Goal: Task Accomplishment & Management: Use online tool/utility

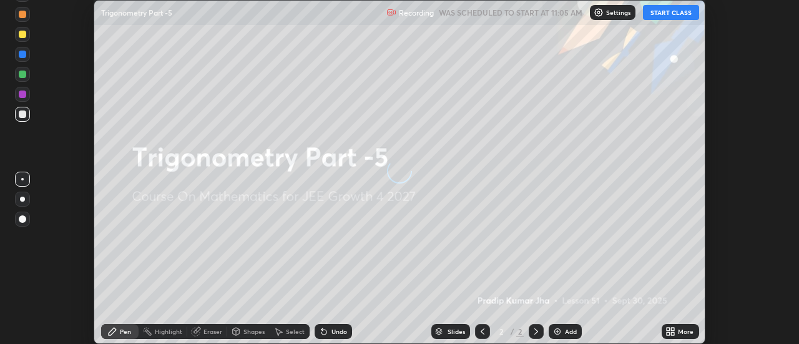
scroll to position [344, 799]
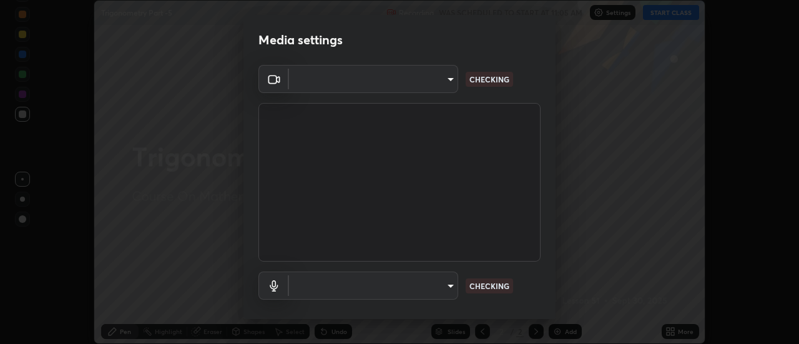
type input "4c72da43d9f8fe59a3f1c51c15ce5ef4700dc23536a29d5760a7834eb8cafeb2"
click at [450, 283] on body "Erase all Trigonometry Part -5 Recording WAS SCHEDULED TO START AT 11:05 AM Set…" at bounding box center [399, 172] width 799 height 344
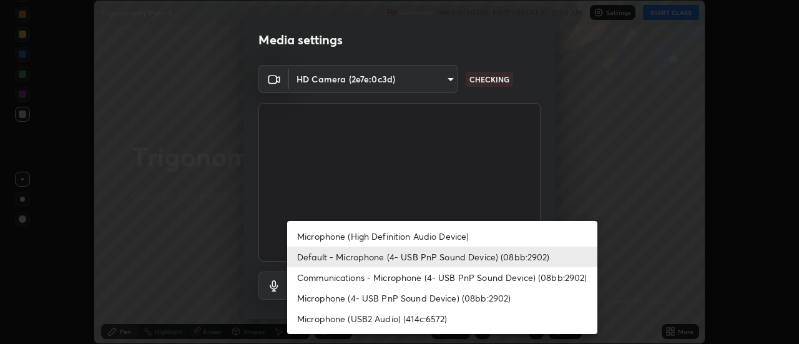
click at [440, 273] on li "Communications - Microphone (4- USB PnP Sound Device) (08bb:2902)" at bounding box center [442, 277] width 310 height 21
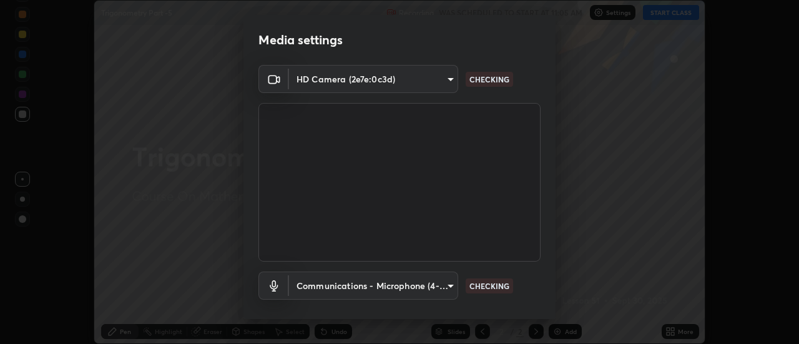
click at [424, 289] on body "Erase all Trigonometry Part -5 Recording WAS SCHEDULED TO START AT 11:05 AM Set…" at bounding box center [399, 172] width 799 height 344
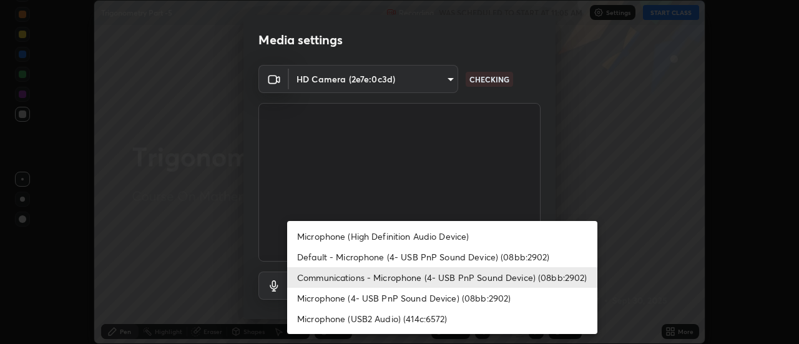
click at [426, 255] on li "Default - Microphone (4- USB PnP Sound Device) (08bb:2902)" at bounding box center [442, 257] width 310 height 21
type input "default"
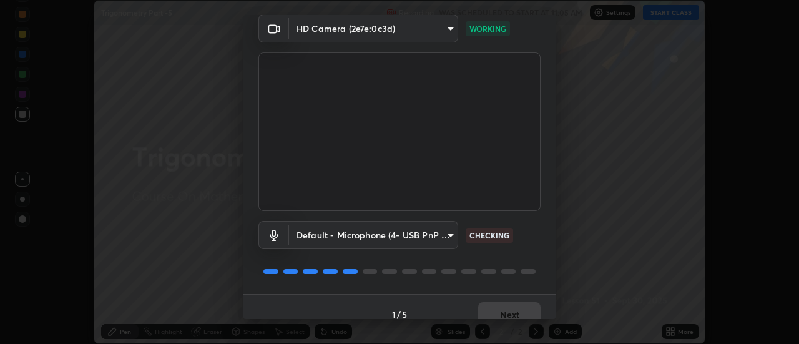
scroll to position [66, 0]
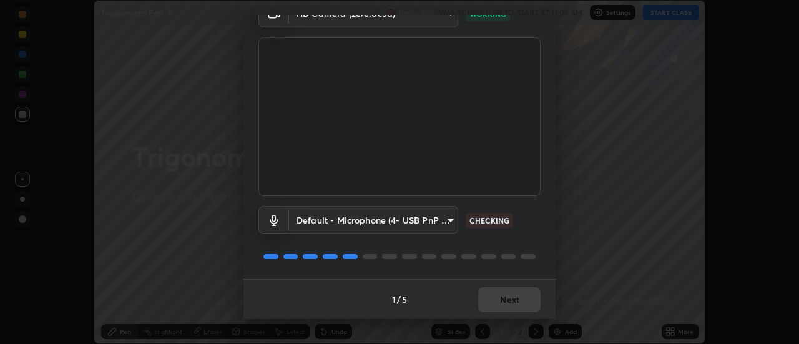
click at [519, 293] on div "1 / 5 Next" at bounding box center [399, 299] width 312 height 40
click at [529, 292] on div "1 / 5 Next" at bounding box center [399, 299] width 312 height 40
click at [522, 293] on button "Next" at bounding box center [509, 299] width 62 height 25
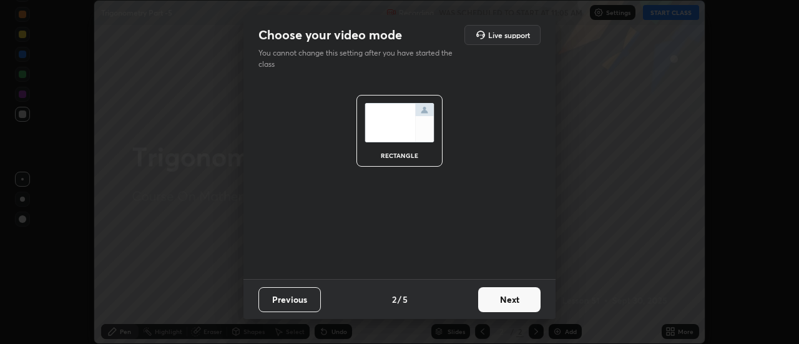
scroll to position [0, 0]
click at [528, 293] on button "Next" at bounding box center [509, 299] width 62 height 25
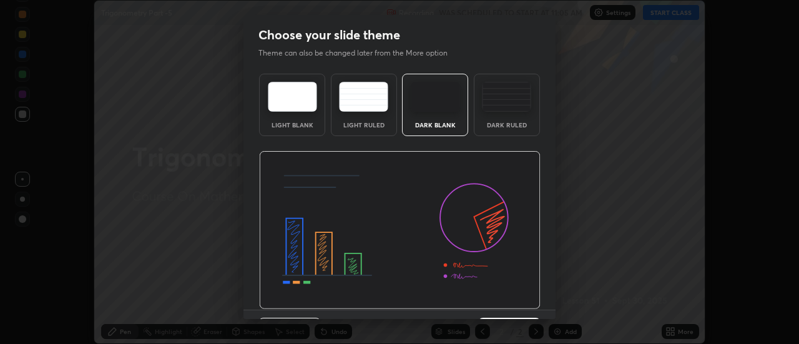
scroll to position [31, 0]
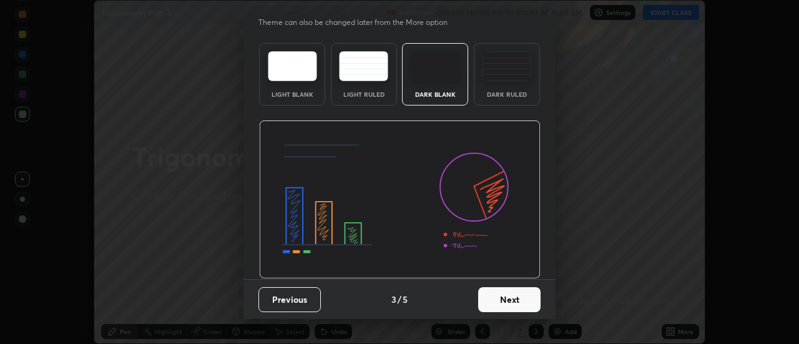
click at [531, 310] on button "Next" at bounding box center [509, 299] width 62 height 25
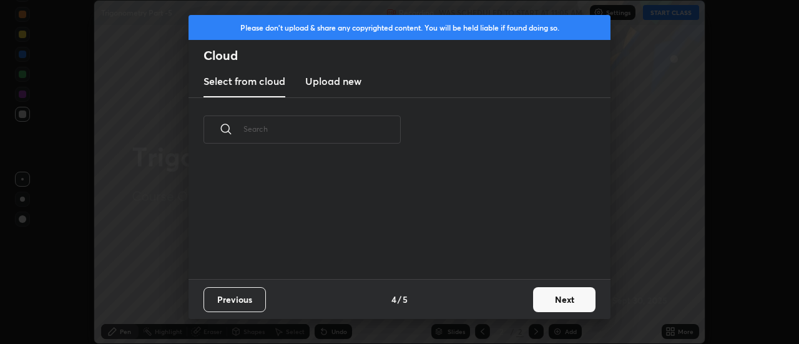
click at [554, 310] on button "Next" at bounding box center [564, 299] width 62 height 25
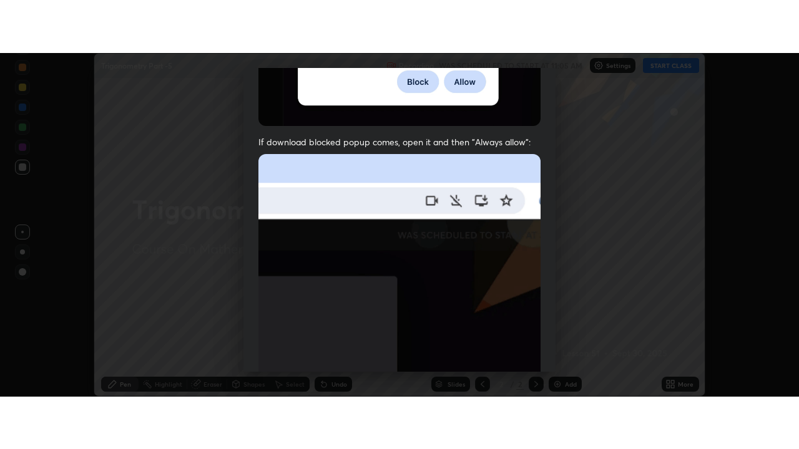
scroll to position [320, 0]
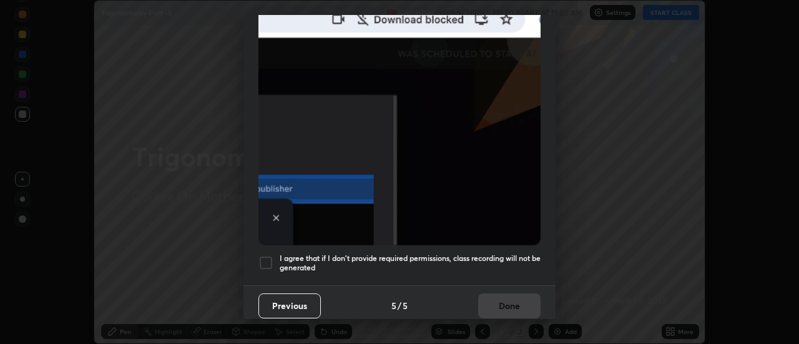
click at [266, 259] on div at bounding box center [265, 262] width 15 height 15
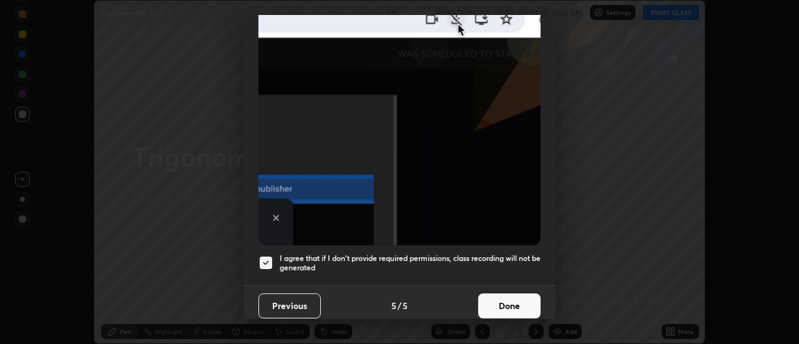
click at [497, 303] on button "Done" at bounding box center [509, 305] width 62 height 25
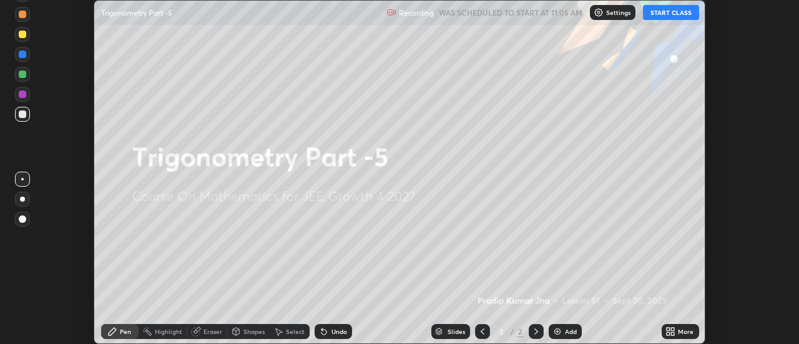
click at [679, 12] on button "START CLASS" at bounding box center [671, 12] width 56 height 15
click at [669, 333] on icon at bounding box center [668, 333] width 3 height 3
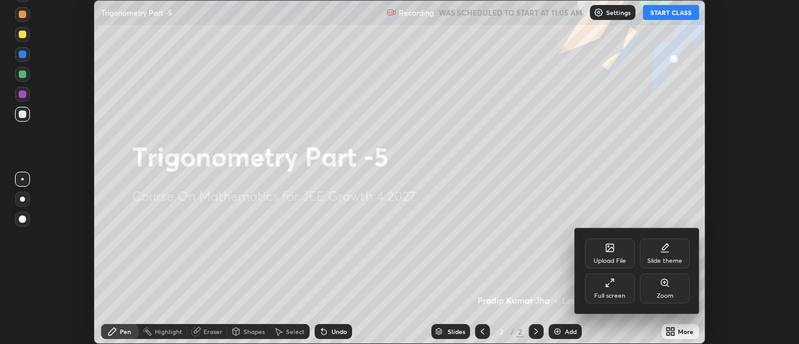
click at [619, 293] on div "Full screen" at bounding box center [609, 296] width 31 height 6
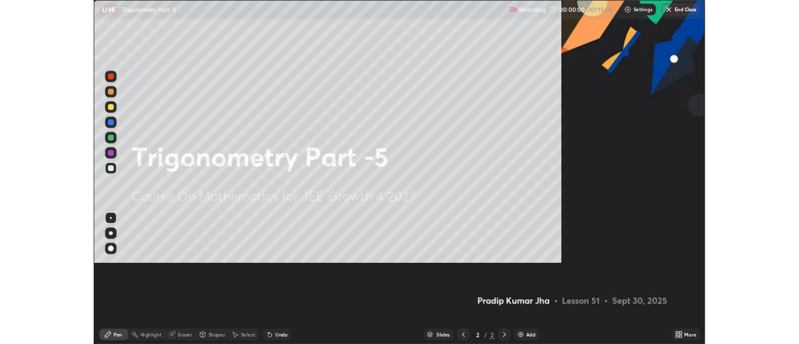
scroll to position [449, 799]
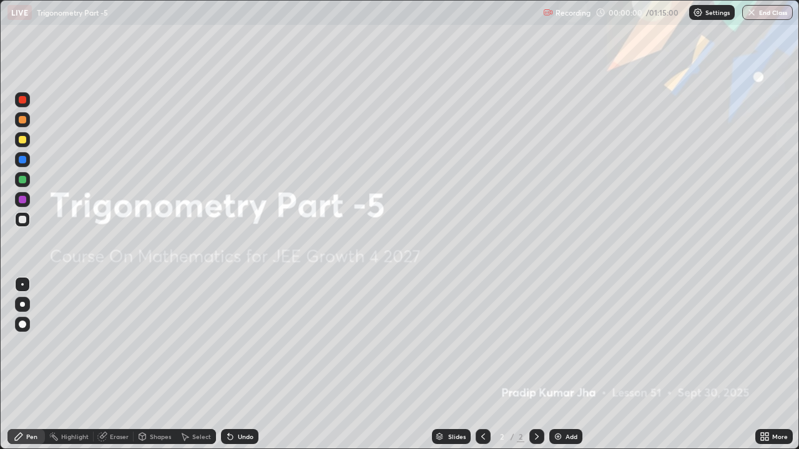
click at [566, 343] on div "Add" at bounding box center [572, 437] width 12 height 6
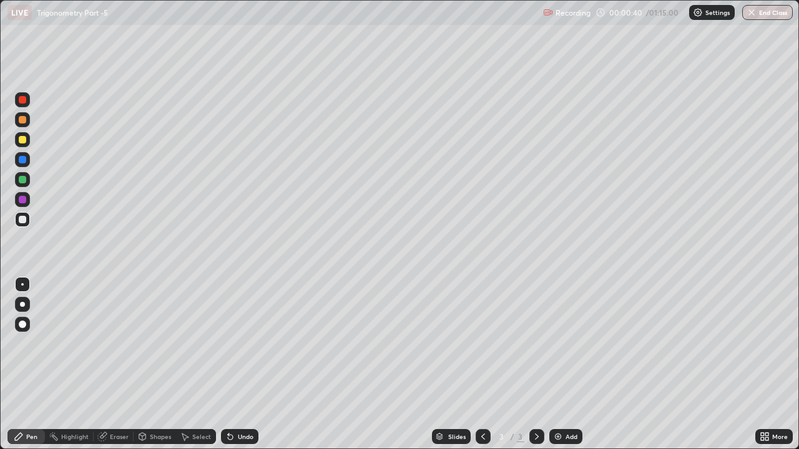
click at [33, 343] on div "Pen" at bounding box center [25, 436] width 37 height 25
click at [23, 140] on div at bounding box center [22, 139] width 7 height 7
click at [25, 219] on div at bounding box center [22, 219] width 7 height 7
click at [24, 221] on div at bounding box center [22, 219] width 7 height 7
click at [571, 343] on div "Add" at bounding box center [572, 437] width 12 height 6
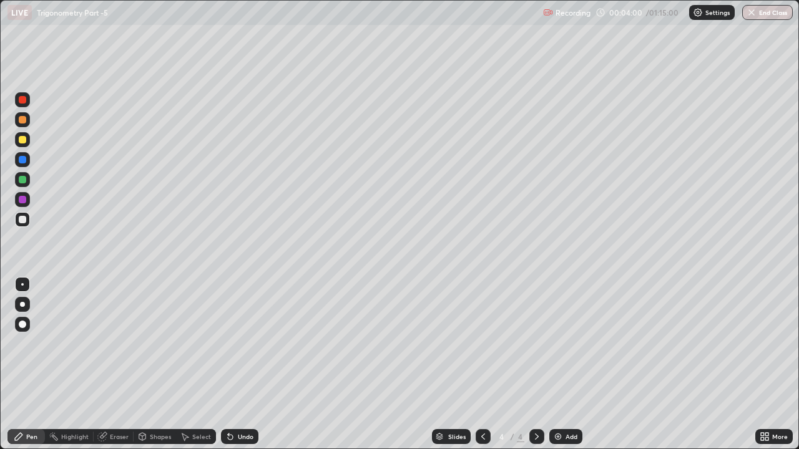
click at [34, 343] on div "Pen" at bounding box center [25, 436] width 37 height 15
click at [22, 134] on div at bounding box center [22, 139] width 15 height 15
click at [25, 141] on div at bounding box center [22, 139] width 7 height 7
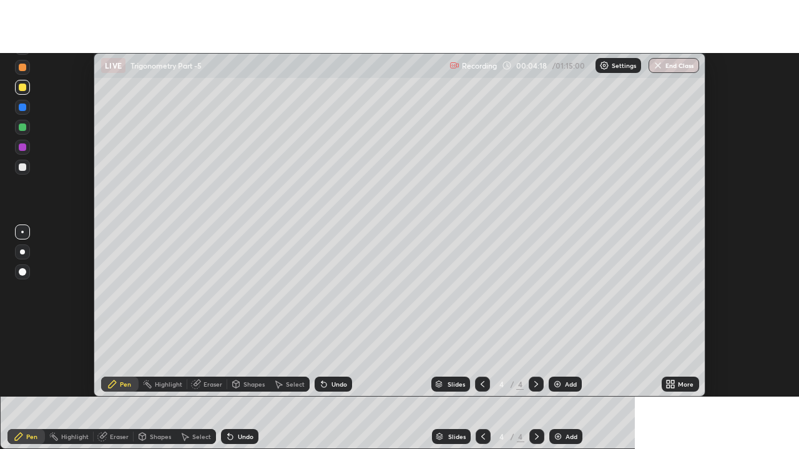
scroll to position [62080, 61625]
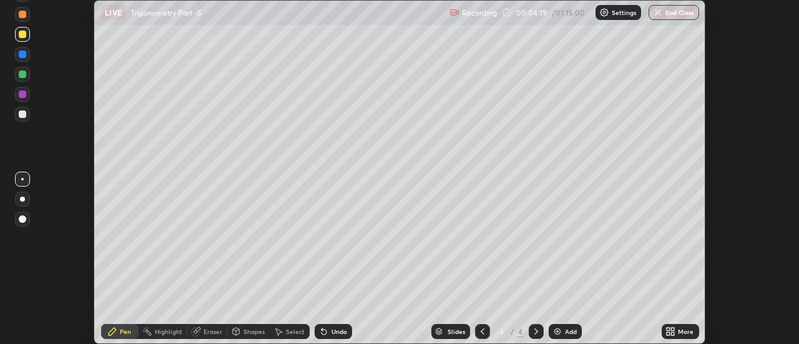
click at [558, 330] on img at bounding box center [557, 331] width 10 height 10
click at [668, 329] on icon at bounding box center [668, 329] width 3 height 3
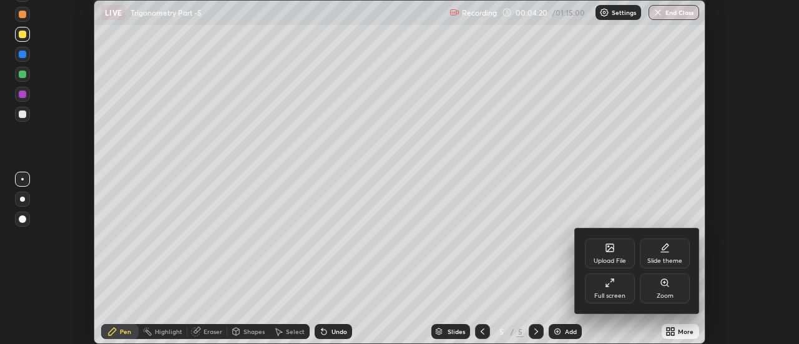
click at [607, 288] on div "Full screen" at bounding box center [610, 288] width 50 height 30
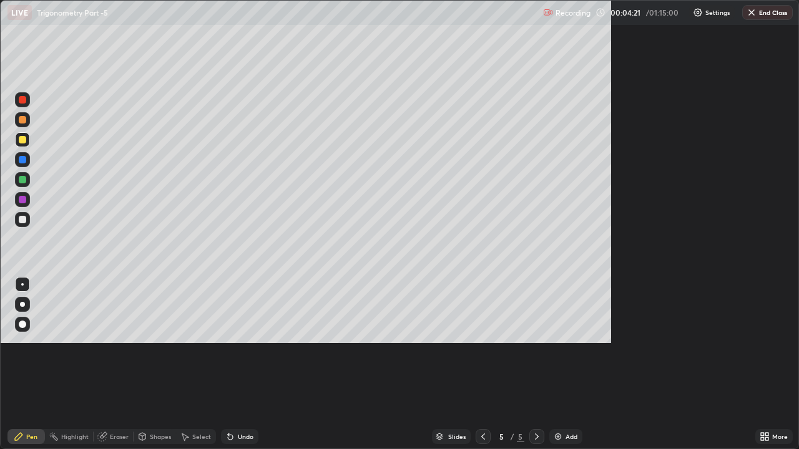
scroll to position [449, 799]
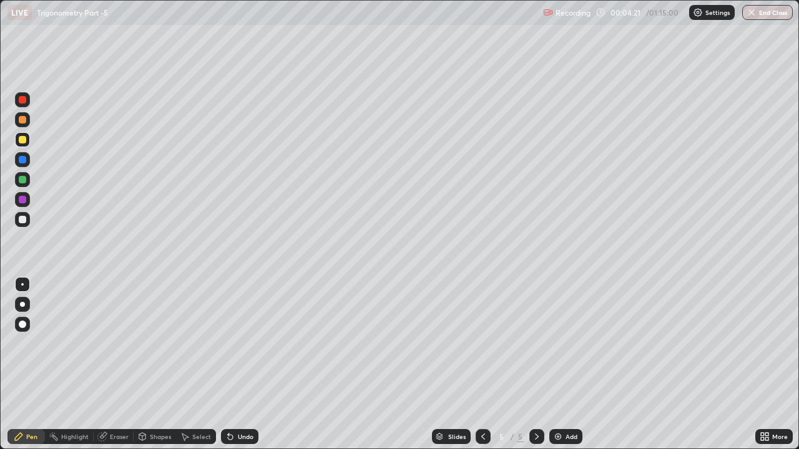
click at [484, 343] on icon at bounding box center [483, 437] width 10 height 10
click at [118, 343] on div "Eraser" at bounding box center [119, 437] width 19 height 6
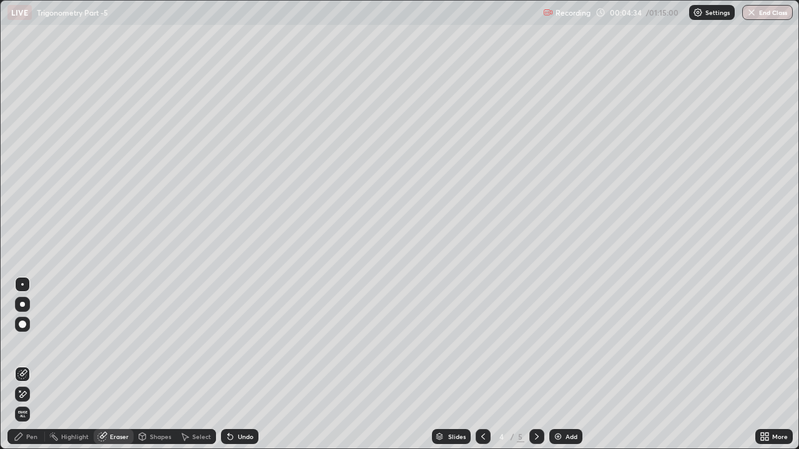
click at [22, 343] on div at bounding box center [22, 374] width 15 height 15
click at [22, 343] on icon at bounding box center [19, 437] width 10 height 10
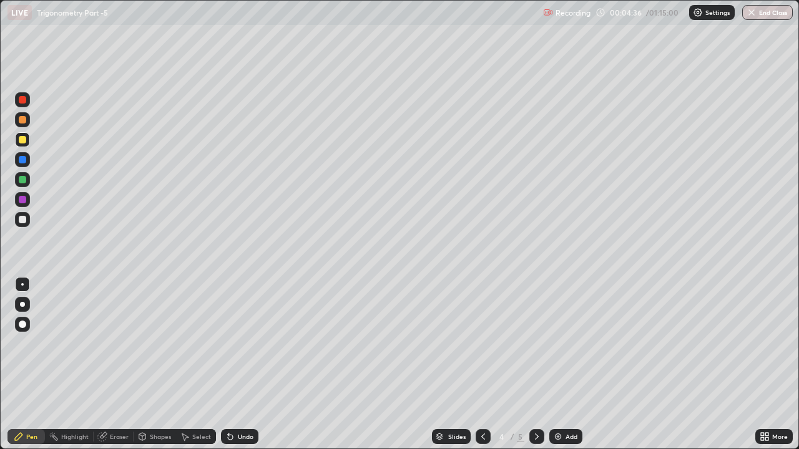
click at [22, 218] on div at bounding box center [22, 219] width 7 height 7
click at [238, 343] on div "Undo" at bounding box center [246, 437] width 16 height 6
click at [242, 343] on div "Undo" at bounding box center [246, 437] width 16 height 6
click at [536, 343] on icon at bounding box center [537, 437] width 10 height 10
click at [488, 343] on div at bounding box center [483, 436] width 15 height 15
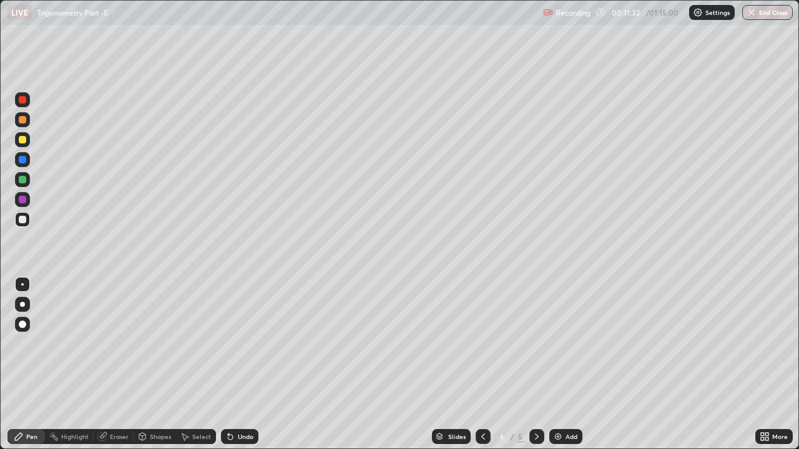
click at [536, 343] on icon at bounding box center [537, 437] width 10 height 10
click at [26, 343] on div "Pen" at bounding box center [25, 436] width 37 height 15
click at [22, 140] on div at bounding box center [22, 139] width 7 height 7
click at [23, 220] on div at bounding box center [22, 219] width 7 height 7
click at [242, 343] on div "Undo" at bounding box center [246, 437] width 16 height 6
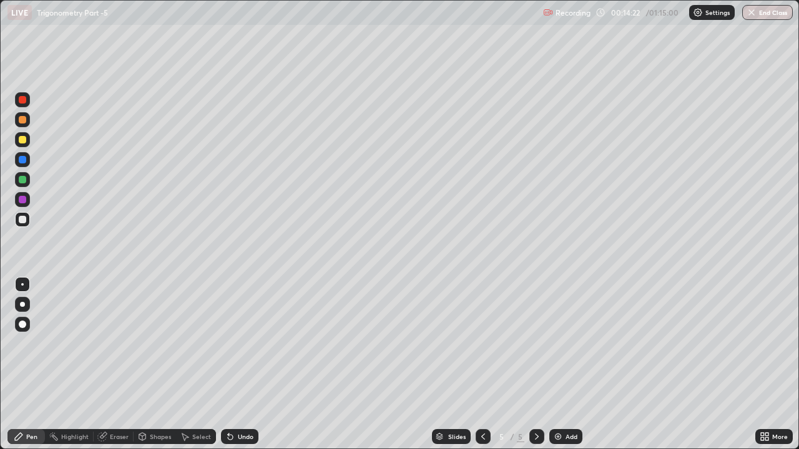
click at [240, 343] on div "Undo" at bounding box center [246, 437] width 16 height 6
click at [242, 343] on div "Undo" at bounding box center [246, 437] width 16 height 6
click at [241, 343] on div "Undo" at bounding box center [246, 437] width 16 height 6
click at [560, 343] on img at bounding box center [558, 437] width 10 height 10
click at [36, 343] on div "Pen" at bounding box center [25, 436] width 37 height 15
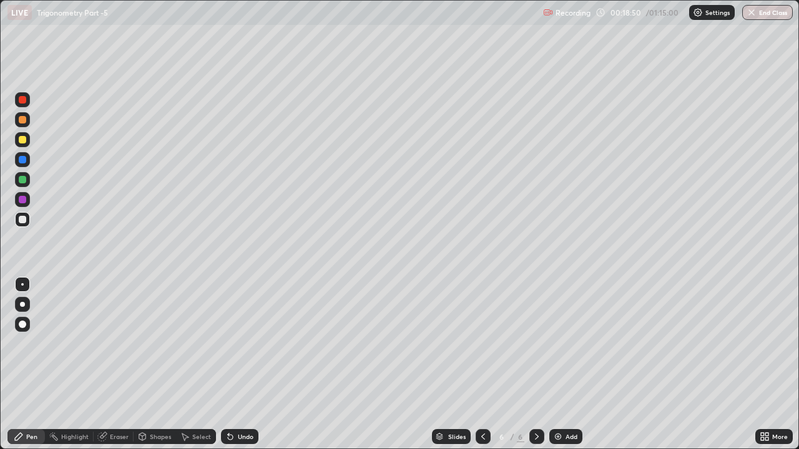
click at [23, 139] on div at bounding box center [22, 139] width 7 height 7
click at [233, 343] on div "Undo" at bounding box center [239, 436] width 37 height 15
click at [23, 222] on div at bounding box center [22, 219] width 7 height 7
click at [482, 343] on icon at bounding box center [483, 437] width 10 height 10
click at [534, 343] on icon at bounding box center [537, 437] width 10 height 10
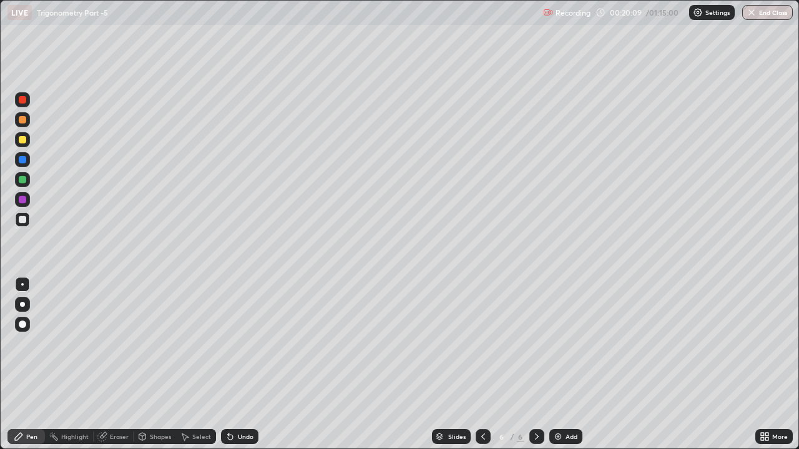
click at [22, 180] on div at bounding box center [22, 179] width 7 height 7
click at [24, 218] on div at bounding box center [22, 219] width 7 height 7
click at [235, 343] on div "Undo" at bounding box center [239, 436] width 37 height 15
click at [233, 343] on div "Undo" at bounding box center [239, 436] width 37 height 15
click at [238, 343] on div "Undo" at bounding box center [246, 437] width 16 height 6
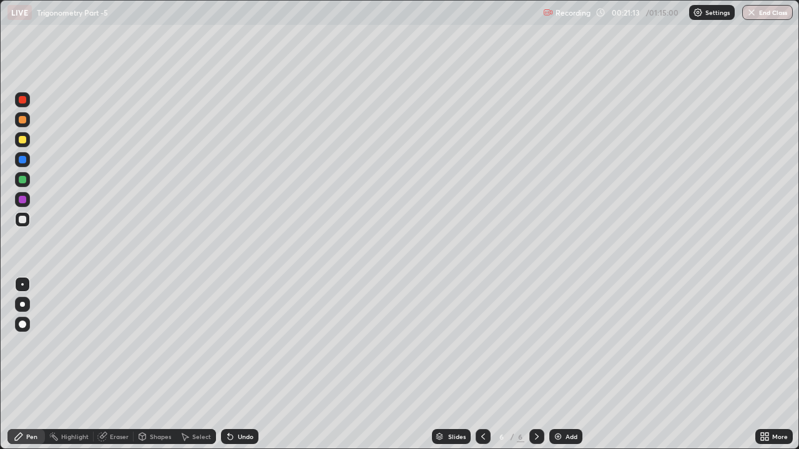
click at [245, 343] on div "Undo" at bounding box center [246, 437] width 16 height 6
click at [148, 343] on div "Shapes" at bounding box center [155, 436] width 42 height 15
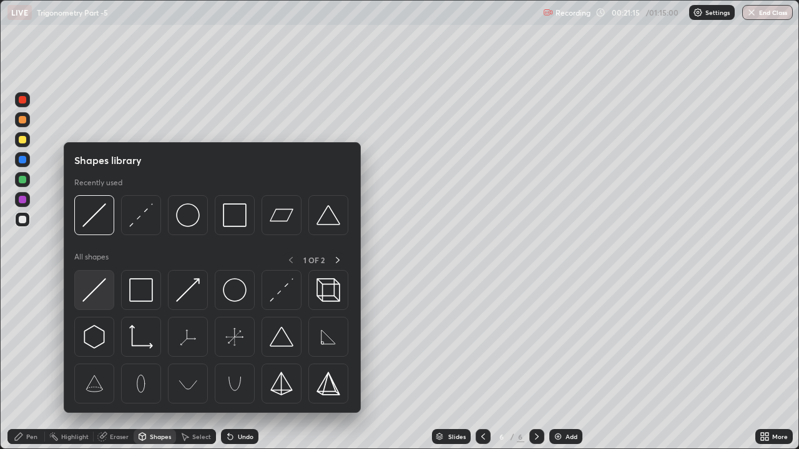
click at [96, 289] on img at bounding box center [94, 290] width 24 height 24
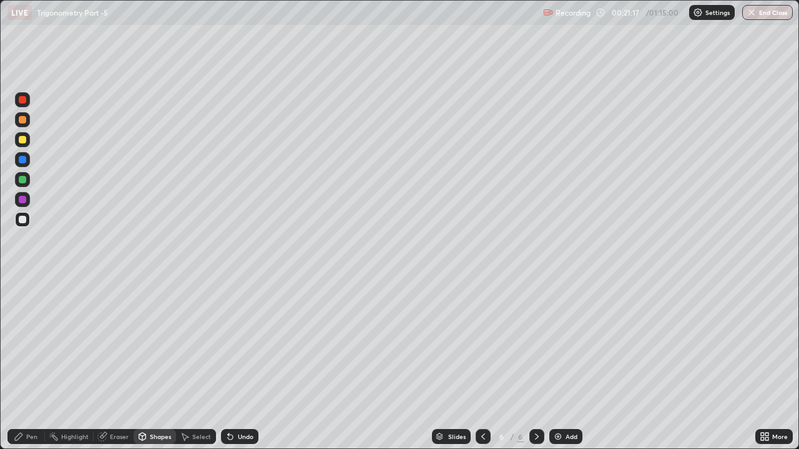
click at [32, 343] on div "Pen" at bounding box center [31, 437] width 11 height 6
click at [108, 343] on div "Eraser" at bounding box center [114, 436] width 40 height 15
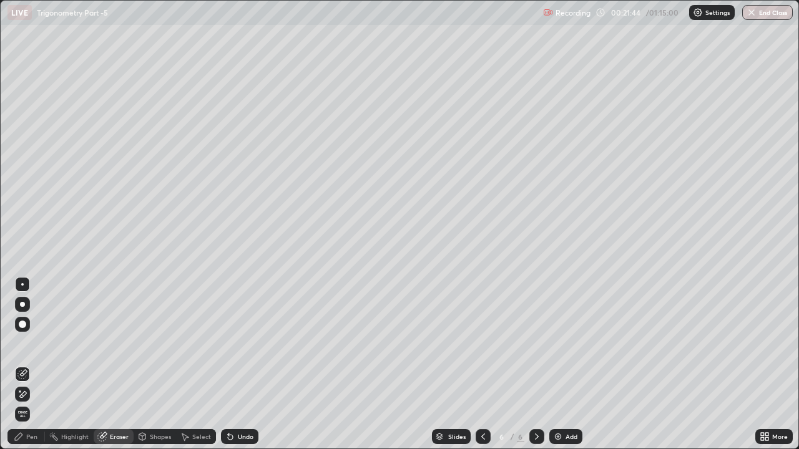
click at [23, 343] on icon at bounding box center [23, 373] width 7 height 6
click at [154, 343] on div "Shapes" at bounding box center [160, 437] width 21 height 6
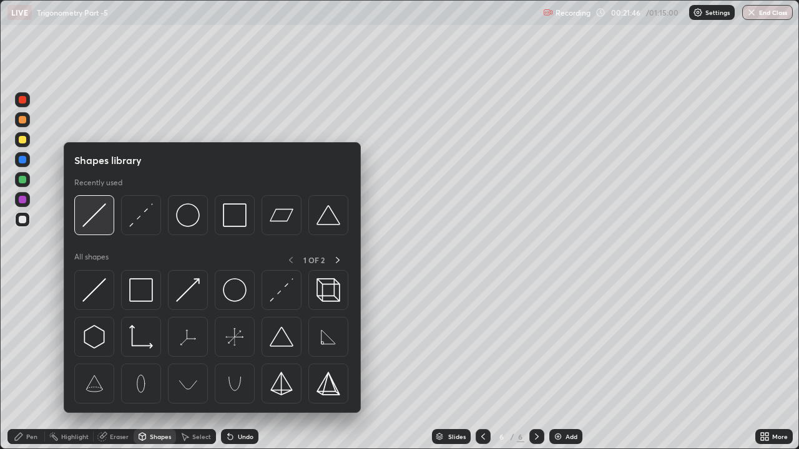
click at [93, 220] on img at bounding box center [94, 216] width 24 height 24
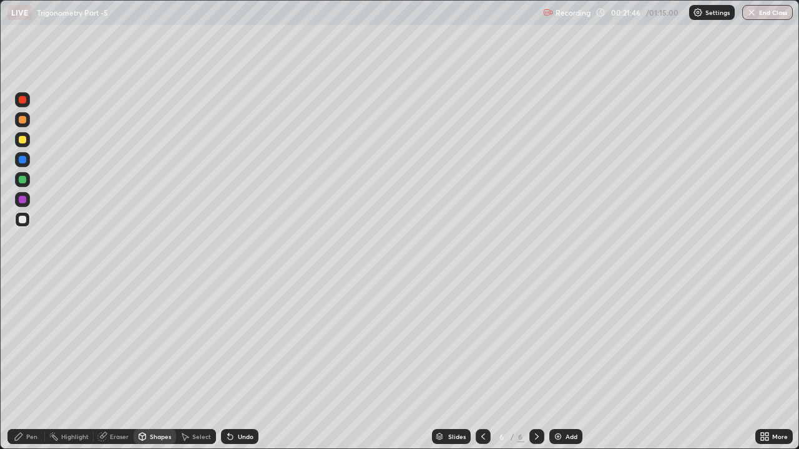
click at [23, 180] on div at bounding box center [22, 179] width 7 height 7
click at [29, 343] on div "Pen" at bounding box center [25, 436] width 37 height 15
click at [24, 223] on div at bounding box center [22, 219] width 7 height 7
click at [122, 343] on div "Eraser" at bounding box center [119, 437] width 19 height 6
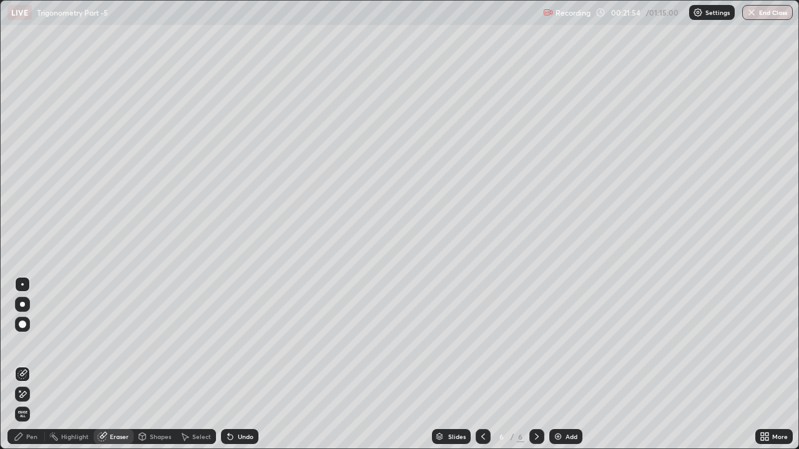
click at [27, 343] on div at bounding box center [22, 394] width 15 height 15
click at [24, 343] on div "Pen" at bounding box center [25, 436] width 37 height 15
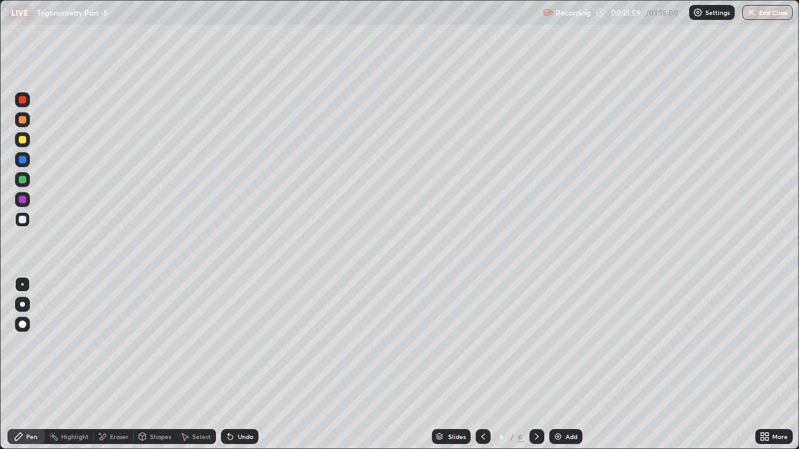
click at [164, 343] on div "Shapes" at bounding box center [160, 437] width 21 height 6
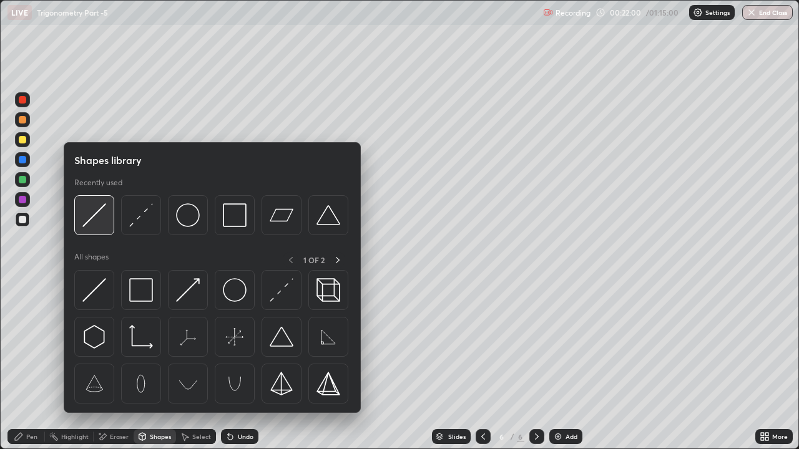
click at [103, 225] on img at bounding box center [94, 216] width 24 height 24
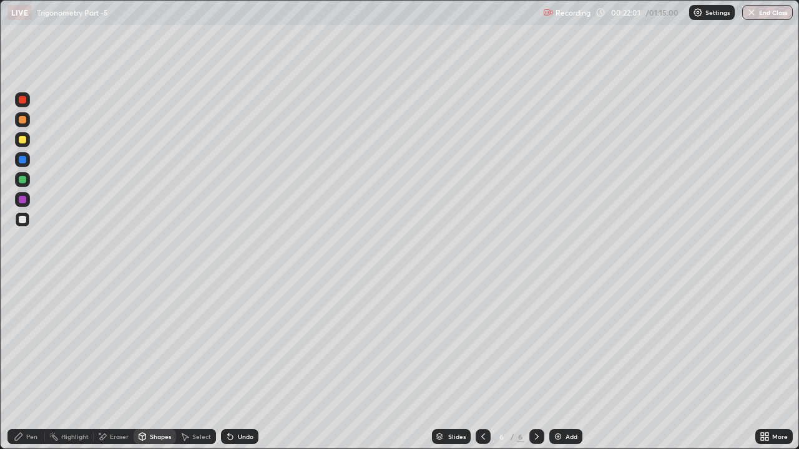
click at [238, 343] on div "Undo" at bounding box center [246, 437] width 16 height 6
click at [234, 343] on div "Undo" at bounding box center [239, 436] width 37 height 15
click at [81, 343] on div "Highlight" at bounding box center [74, 437] width 27 height 6
click at [127, 343] on div "Eraser" at bounding box center [114, 436] width 40 height 15
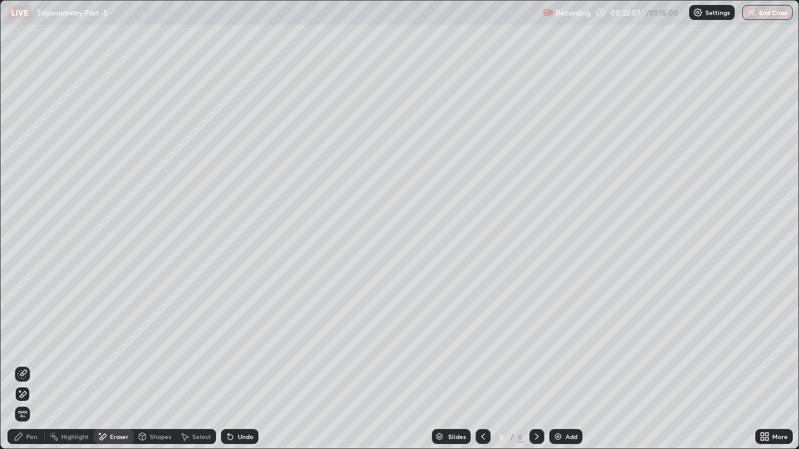
click at [25, 343] on div "Pen" at bounding box center [25, 436] width 37 height 15
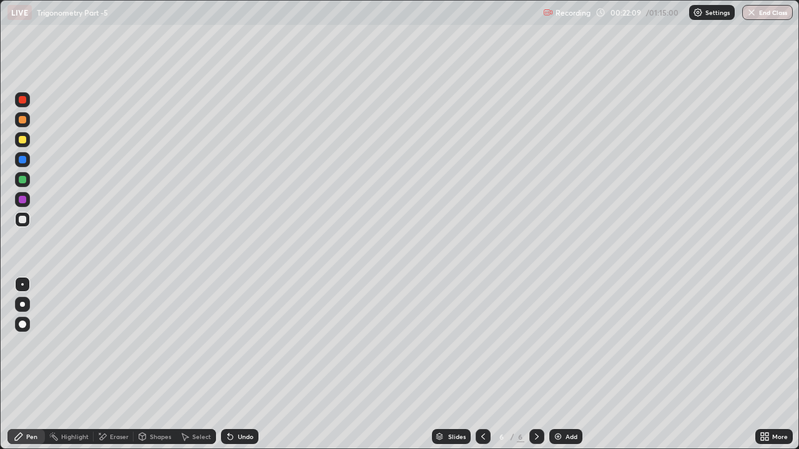
click at [164, 343] on div "Shapes" at bounding box center [160, 437] width 21 height 6
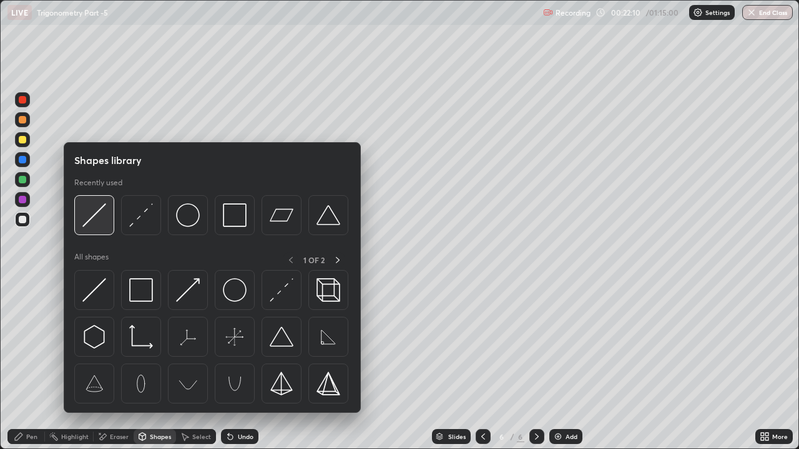
click at [102, 225] on img at bounding box center [94, 216] width 24 height 24
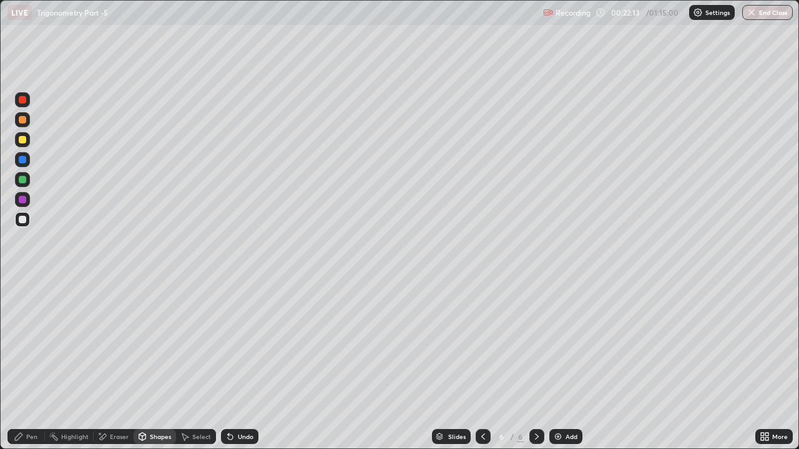
click at [24, 343] on div "Pen" at bounding box center [25, 436] width 37 height 15
click at [245, 343] on div "Undo" at bounding box center [246, 437] width 16 height 6
click at [251, 343] on div "Undo" at bounding box center [239, 436] width 37 height 15
click at [22, 139] on div at bounding box center [22, 139] width 7 height 7
click at [28, 226] on div at bounding box center [22, 220] width 15 height 20
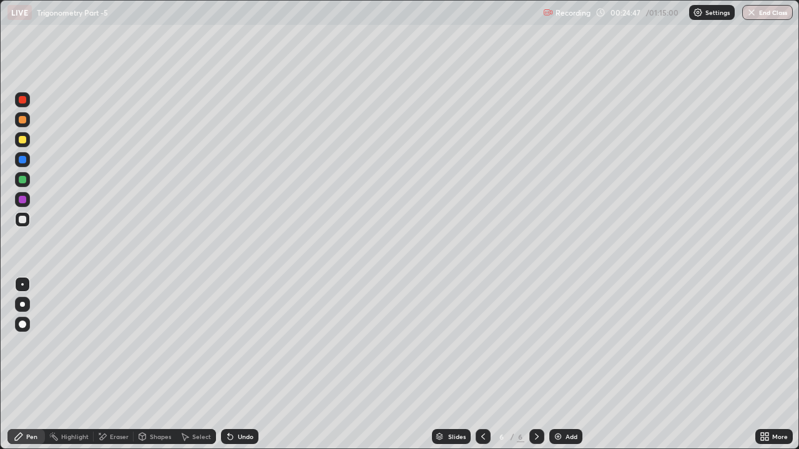
click at [25, 343] on div "Pen" at bounding box center [25, 436] width 37 height 15
click at [24, 146] on div at bounding box center [22, 139] width 15 height 15
click at [111, 343] on div "Eraser" at bounding box center [114, 436] width 40 height 15
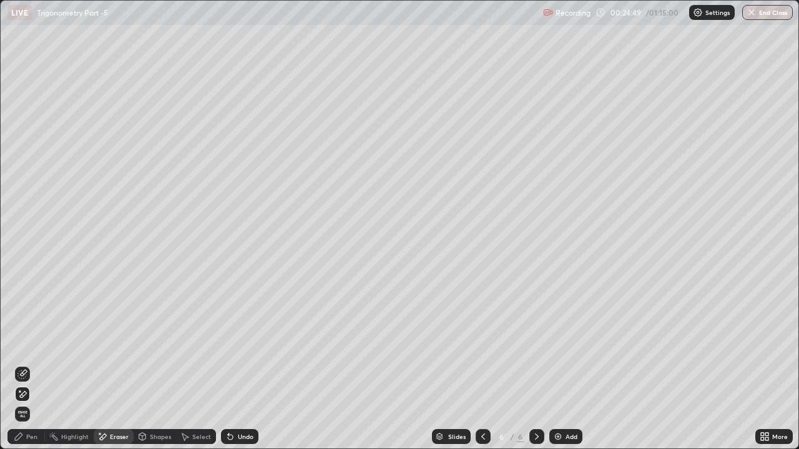
click at [25, 343] on icon at bounding box center [23, 373] width 7 height 6
click at [32, 343] on div "Pen" at bounding box center [31, 437] width 11 height 6
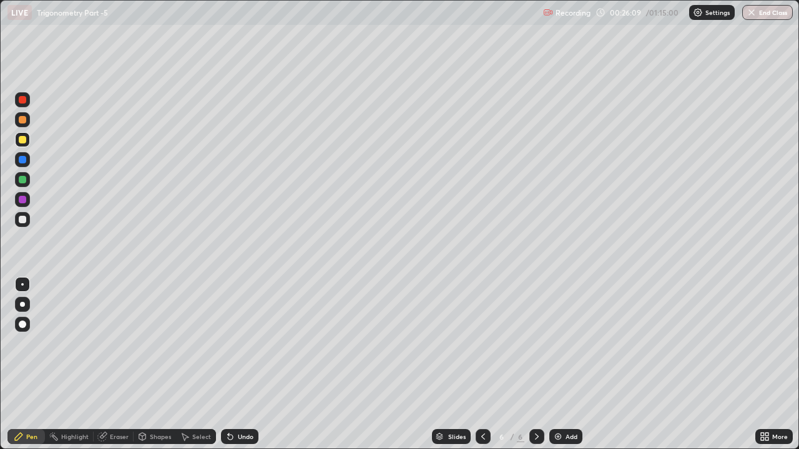
click at [573, 343] on div "Add" at bounding box center [565, 436] width 33 height 15
click at [481, 343] on icon at bounding box center [483, 437] width 10 height 10
click at [536, 343] on icon at bounding box center [537, 437] width 10 height 10
click at [26, 343] on div "Pen" at bounding box center [31, 437] width 11 height 6
click at [23, 123] on div at bounding box center [22, 119] width 7 height 7
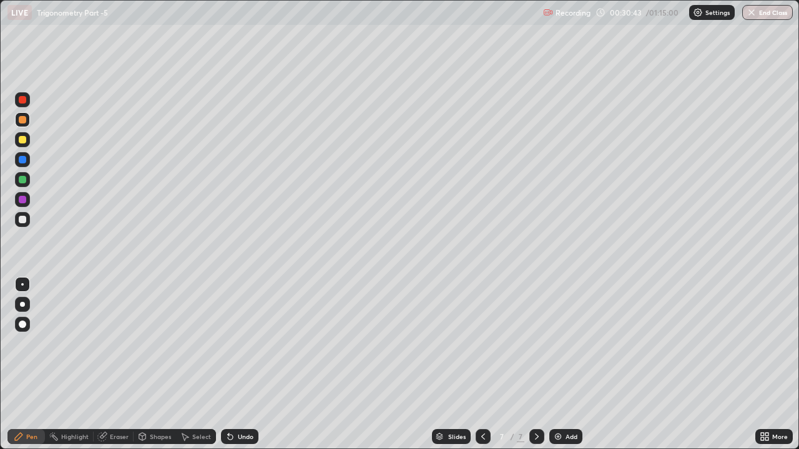
click at [26, 218] on div at bounding box center [22, 219] width 7 height 7
click at [27, 141] on div at bounding box center [22, 139] width 15 height 15
click at [22, 227] on div at bounding box center [22, 219] width 15 height 15
click at [238, 343] on div "Undo" at bounding box center [246, 437] width 16 height 6
click at [235, 343] on div "Undo" at bounding box center [239, 436] width 37 height 15
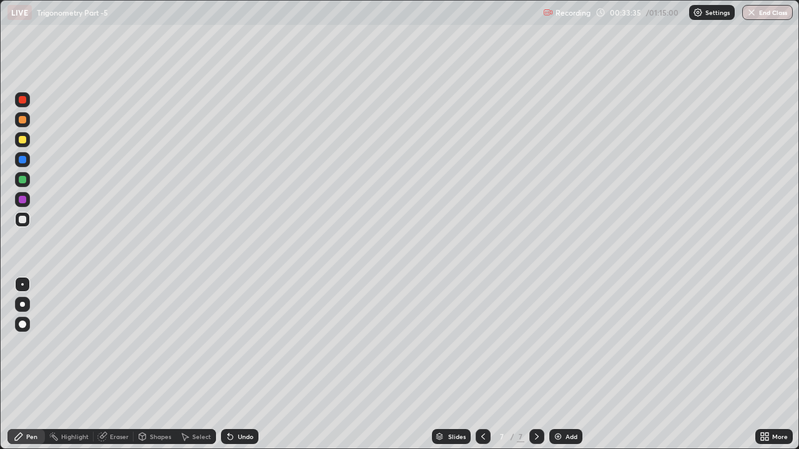
click at [233, 343] on div "Undo" at bounding box center [239, 436] width 37 height 15
click at [233, 343] on icon at bounding box center [230, 437] width 10 height 10
click at [238, 343] on div "Undo" at bounding box center [246, 437] width 16 height 6
click at [24, 201] on div at bounding box center [22, 199] width 7 height 7
click at [74, 343] on div "Highlight" at bounding box center [74, 437] width 27 height 6
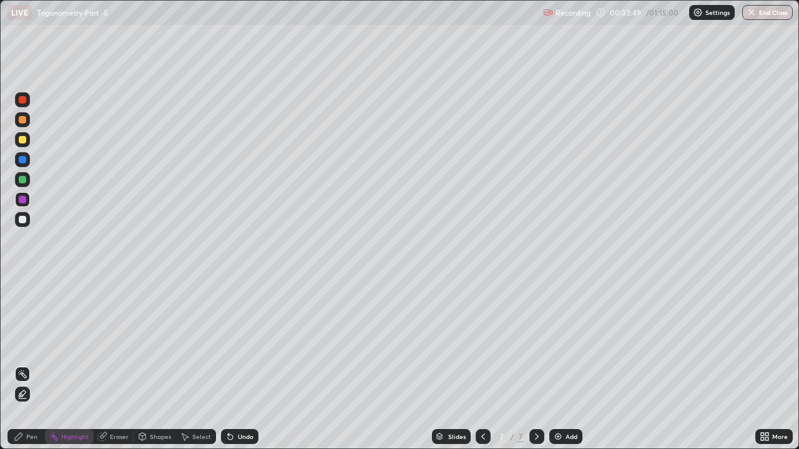
click at [24, 221] on div at bounding box center [22, 219] width 7 height 7
click at [21, 343] on icon at bounding box center [19, 437] width 10 height 10
click at [159, 343] on div "Shapes" at bounding box center [155, 436] width 42 height 15
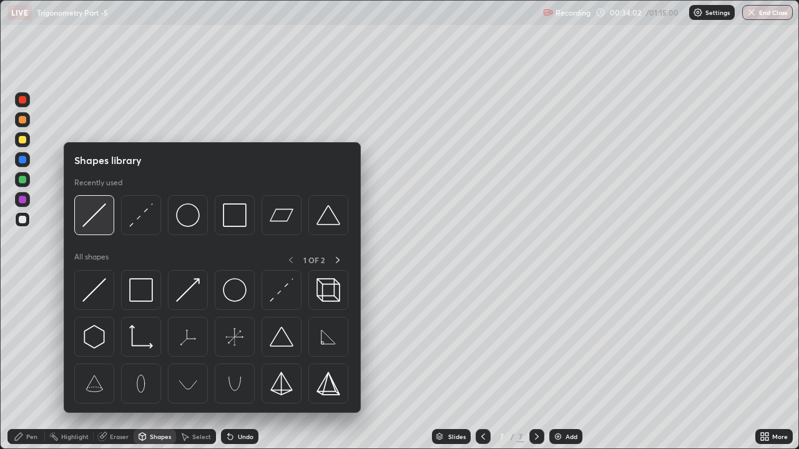
click at [102, 221] on img at bounding box center [94, 216] width 24 height 24
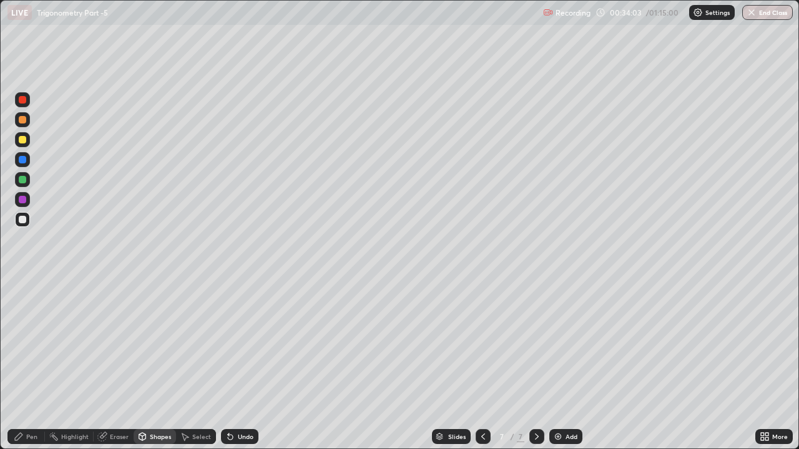
click at [26, 179] on div at bounding box center [22, 179] width 7 height 7
click at [33, 343] on div "Pen" at bounding box center [25, 436] width 37 height 15
click at [29, 222] on div at bounding box center [22, 219] width 15 height 15
click at [117, 343] on div "Eraser" at bounding box center [119, 437] width 19 height 6
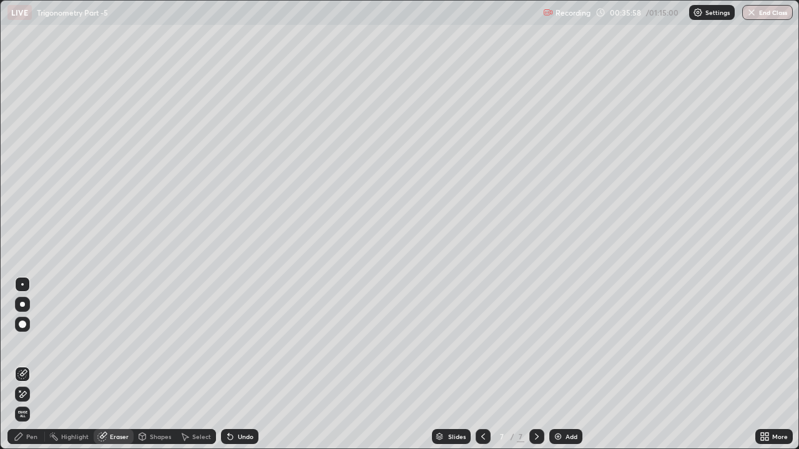
click at [20, 343] on icon at bounding box center [19, 391] width 1 height 1
click at [31, 343] on div "Pen" at bounding box center [25, 436] width 37 height 15
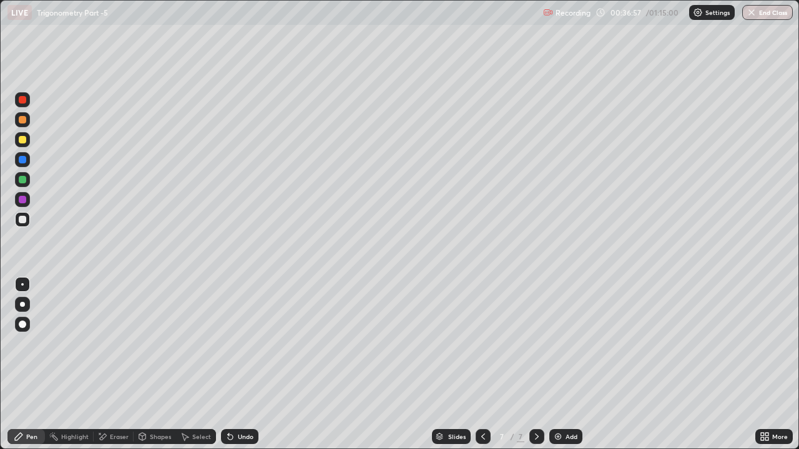
click at [28, 126] on div at bounding box center [22, 120] width 15 height 20
click at [26, 223] on div at bounding box center [22, 219] width 15 height 15
click at [252, 343] on div "Undo" at bounding box center [239, 436] width 37 height 15
click at [21, 120] on div at bounding box center [22, 119] width 7 height 7
click at [568, 343] on div "Add" at bounding box center [572, 437] width 12 height 6
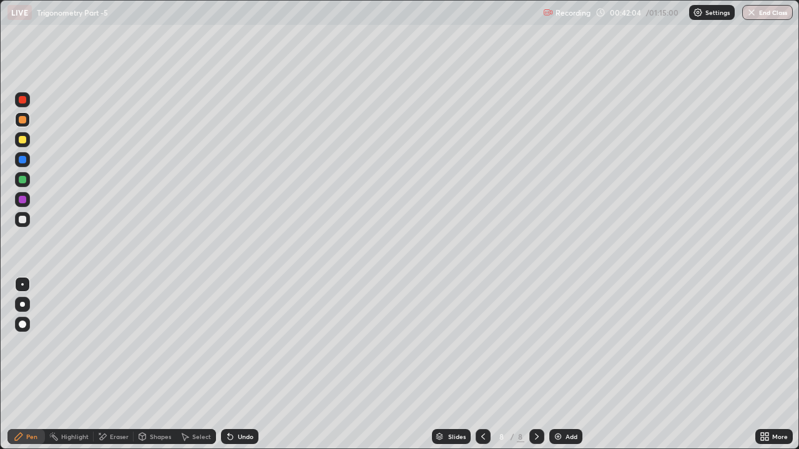
click at [37, 343] on div "Pen" at bounding box center [25, 436] width 37 height 15
click at [22, 135] on div at bounding box center [22, 139] width 15 height 15
click at [22, 219] on div at bounding box center [22, 219] width 7 height 7
click at [22, 121] on div at bounding box center [22, 119] width 7 height 7
click at [26, 218] on div at bounding box center [22, 219] width 7 height 7
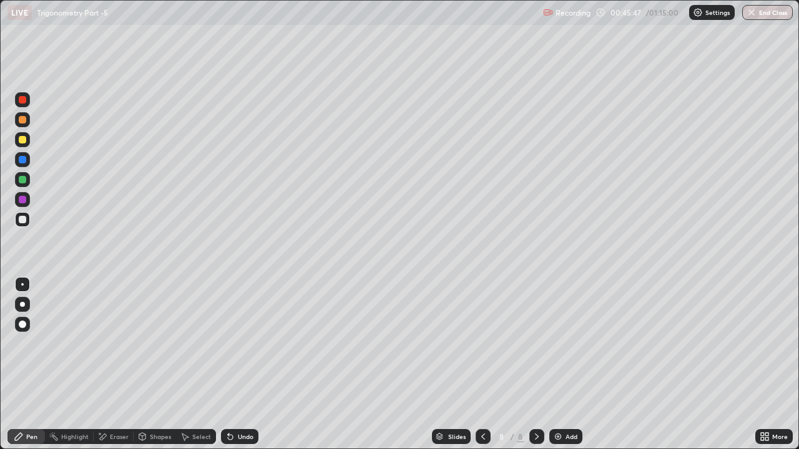
click at [17, 145] on div at bounding box center [22, 139] width 15 height 15
click at [24, 220] on div at bounding box center [22, 219] width 7 height 7
click at [22, 140] on div at bounding box center [22, 139] width 7 height 7
click at [27, 222] on div at bounding box center [22, 219] width 15 height 15
click at [29, 143] on div at bounding box center [22, 139] width 15 height 15
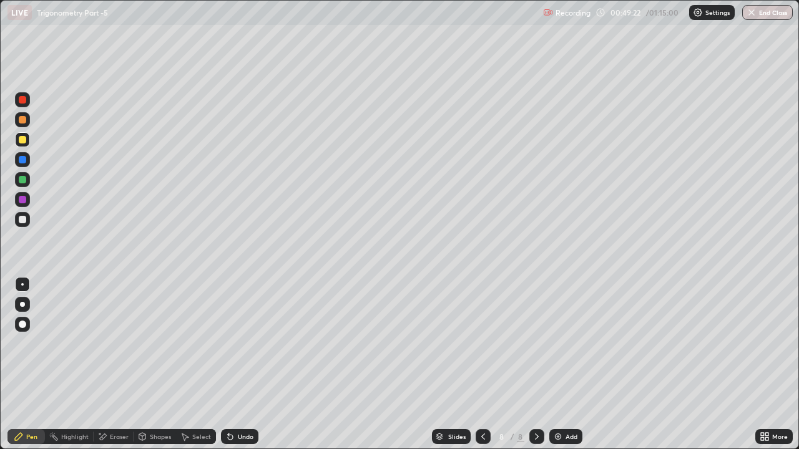
click at [24, 225] on div at bounding box center [22, 219] width 15 height 15
click at [572, 343] on div "Add" at bounding box center [572, 437] width 12 height 6
click at [25, 120] on div at bounding box center [22, 119] width 7 height 7
click at [24, 139] on div at bounding box center [22, 139] width 7 height 7
click at [556, 343] on img at bounding box center [558, 437] width 10 height 10
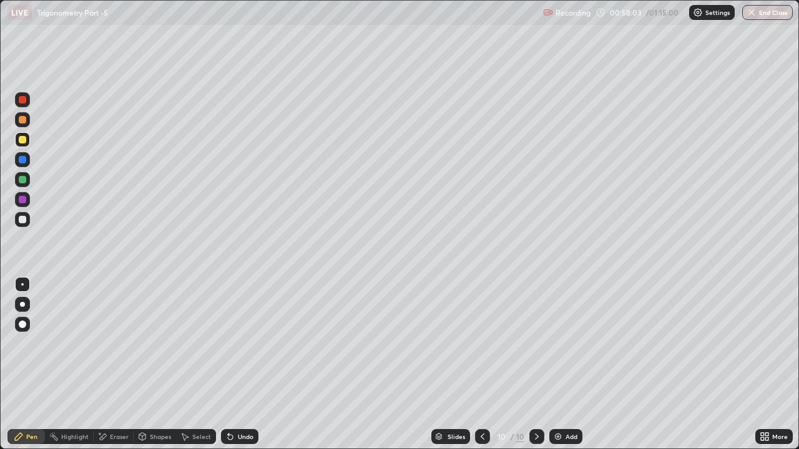
click at [27, 220] on div at bounding box center [22, 219] width 15 height 15
click at [484, 343] on icon at bounding box center [483, 437] width 10 height 10
click at [536, 343] on icon at bounding box center [537, 437] width 10 height 10
click at [240, 343] on div "Undo" at bounding box center [239, 436] width 37 height 15
click at [23, 139] on div at bounding box center [22, 139] width 7 height 7
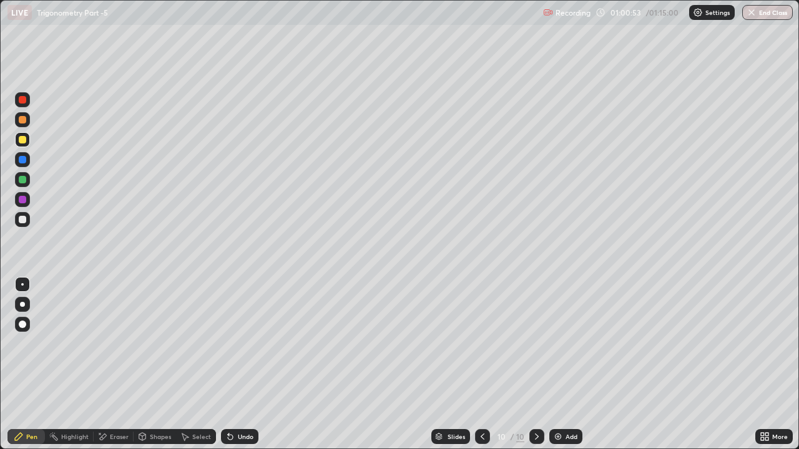
click at [19, 120] on div at bounding box center [22, 119] width 7 height 7
click at [26, 220] on div at bounding box center [22, 219] width 7 height 7
click at [22, 221] on div at bounding box center [22, 219] width 7 height 7
click at [25, 202] on div at bounding box center [22, 199] width 7 height 7
click at [22, 226] on div at bounding box center [22, 219] width 15 height 15
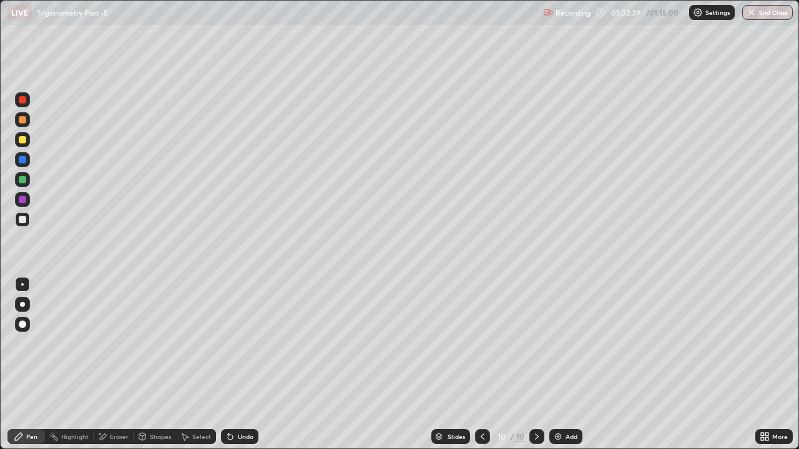
click at [564, 343] on div "Add" at bounding box center [565, 436] width 33 height 15
click at [482, 343] on icon at bounding box center [483, 437] width 10 height 10
click at [529, 343] on div at bounding box center [536, 436] width 15 height 15
click at [482, 343] on icon at bounding box center [483, 437] width 10 height 10
click at [536, 343] on icon at bounding box center [537, 437] width 10 height 10
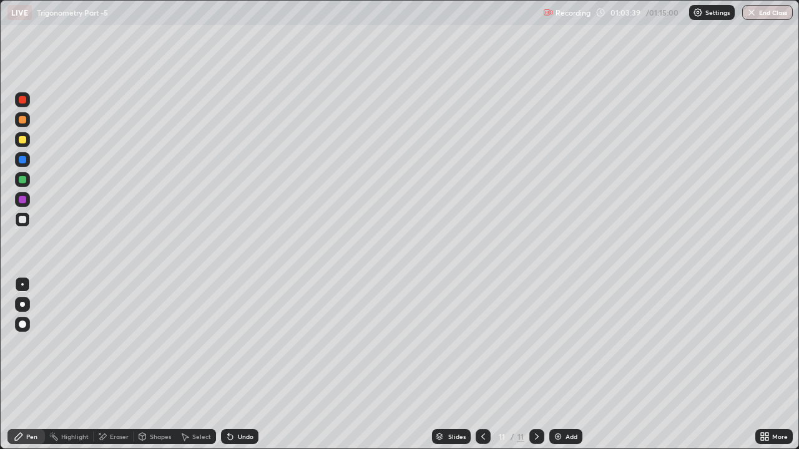
click at [482, 343] on icon at bounding box center [483, 437] width 10 height 10
click at [530, 343] on div at bounding box center [536, 436] width 15 height 15
click at [482, 343] on icon at bounding box center [483, 437] width 10 height 10
click at [533, 343] on icon at bounding box center [537, 437] width 10 height 10
click at [482, 343] on icon at bounding box center [483, 437] width 10 height 10
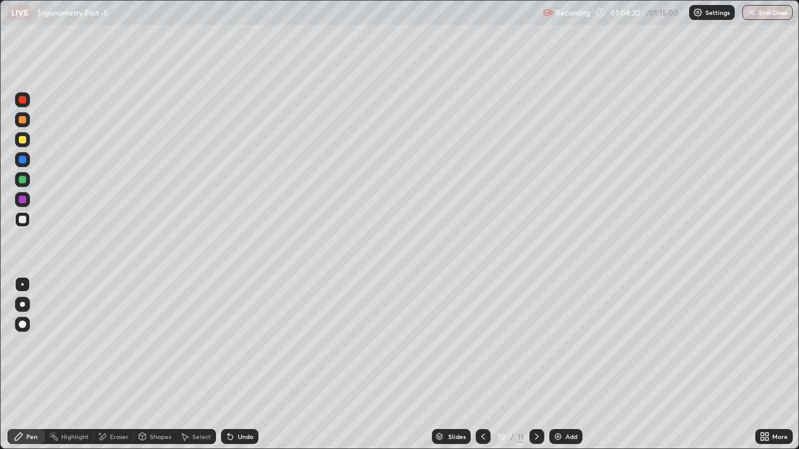
click at [529, 343] on div at bounding box center [536, 436] width 15 height 15
click at [481, 343] on icon at bounding box center [483, 437] width 10 height 10
click at [536, 343] on icon at bounding box center [537, 437] width 4 height 6
click at [24, 180] on div at bounding box center [22, 179] width 7 height 7
click at [26, 142] on div at bounding box center [22, 139] width 7 height 7
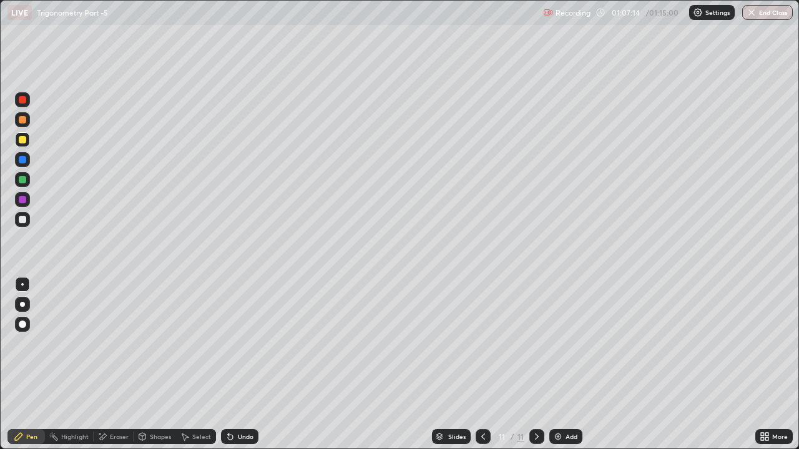
click at [27, 220] on div at bounding box center [22, 219] width 15 height 15
click at [245, 343] on div "Undo" at bounding box center [246, 437] width 16 height 6
click at [23, 139] on div at bounding box center [22, 139] width 7 height 7
click at [23, 220] on div at bounding box center [22, 219] width 7 height 7
click at [155, 343] on div "Shapes" at bounding box center [160, 437] width 21 height 6
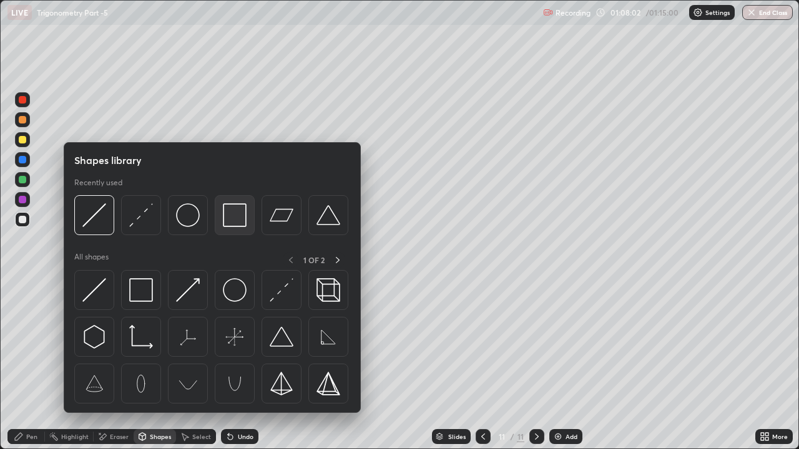
click at [234, 218] on img at bounding box center [235, 216] width 24 height 24
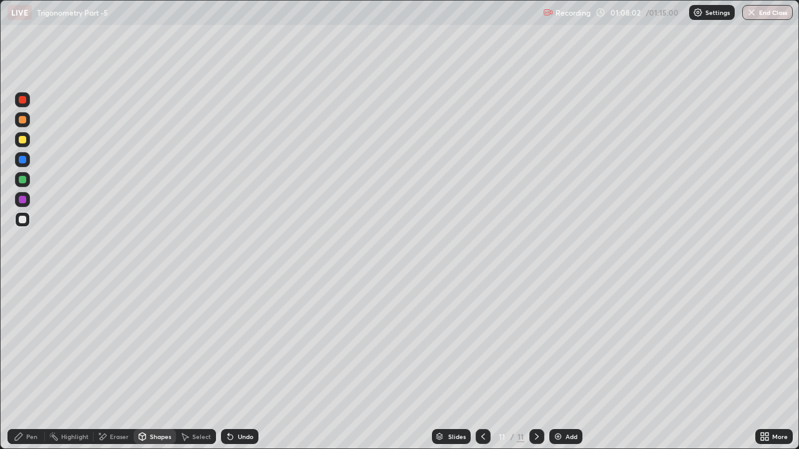
click at [25, 160] on div at bounding box center [22, 159] width 7 height 7
click at [253, 343] on div "Undo" at bounding box center [239, 436] width 37 height 15
click at [22, 216] on div at bounding box center [22, 219] width 7 height 7
click at [41, 343] on div "Pen" at bounding box center [25, 436] width 37 height 15
click at [240, 343] on div "Undo" at bounding box center [246, 437] width 16 height 6
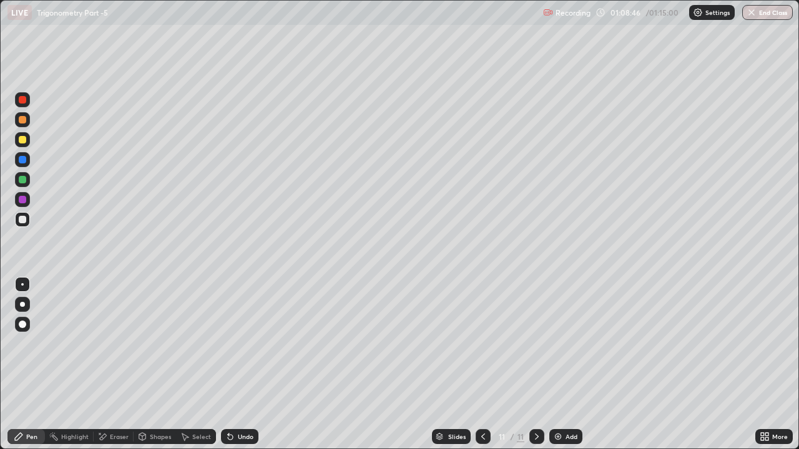
click at [244, 343] on div "Undo" at bounding box center [246, 437] width 16 height 6
click at [489, 343] on div at bounding box center [483, 436] width 15 height 25
click at [530, 343] on div at bounding box center [536, 436] width 15 height 15
click at [482, 343] on icon at bounding box center [483, 437] width 10 height 10
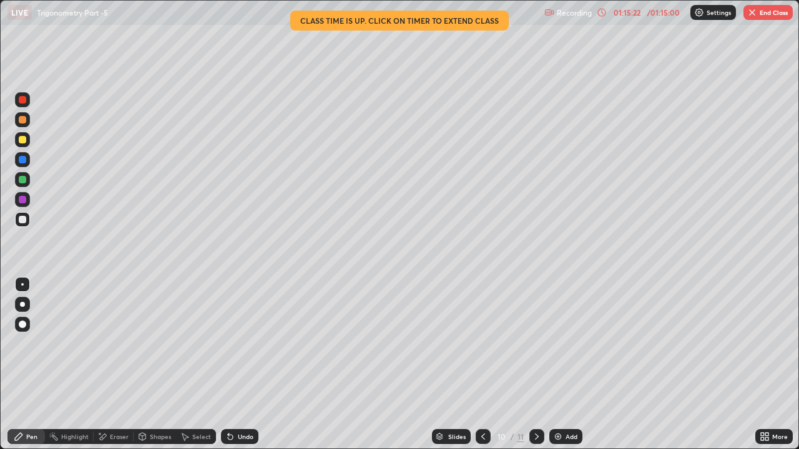
click at [534, 343] on icon at bounding box center [537, 437] width 10 height 10
click at [478, 343] on div at bounding box center [483, 436] width 15 height 15
click at [535, 343] on icon at bounding box center [537, 437] width 10 height 10
click at [482, 343] on icon at bounding box center [483, 437] width 10 height 10
click at [529, 343] on div at bounding box center [536, 436] width 15 height 15
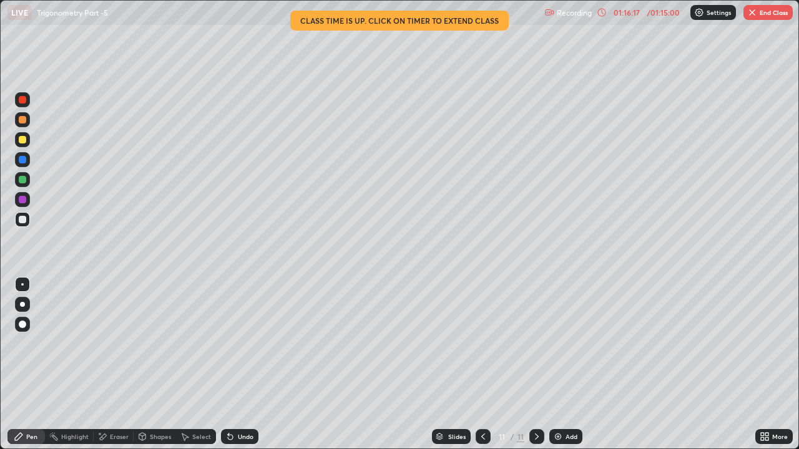
click at [536, 343] on icon at bounding box center [537, 437] width 10 height 10
click at [576, 343] on div "Add" at bounding box center [572, 437] width 12 height 6
click at [29, 343] on div "Pen" at bounding box center [31, 437] width 11 height 6
click at [768, 14] on button "End Class" at bounding box center [767, 12] width 49 height 15
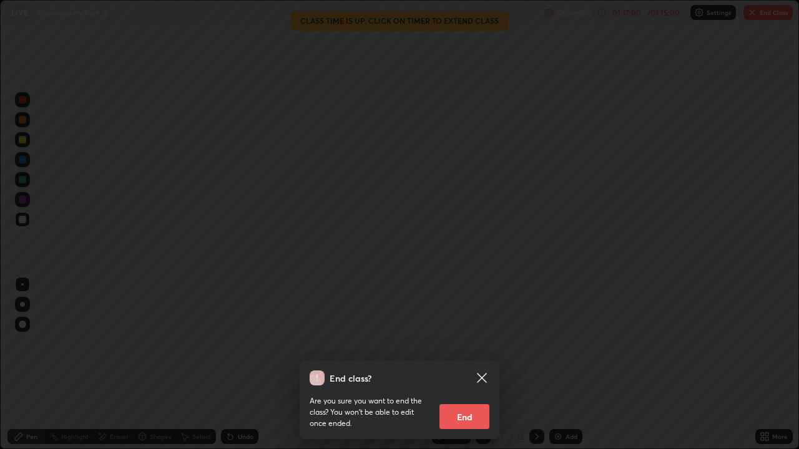
click at [481, 343] on button "End" at bounding box center [464, 417] width 50 height 25
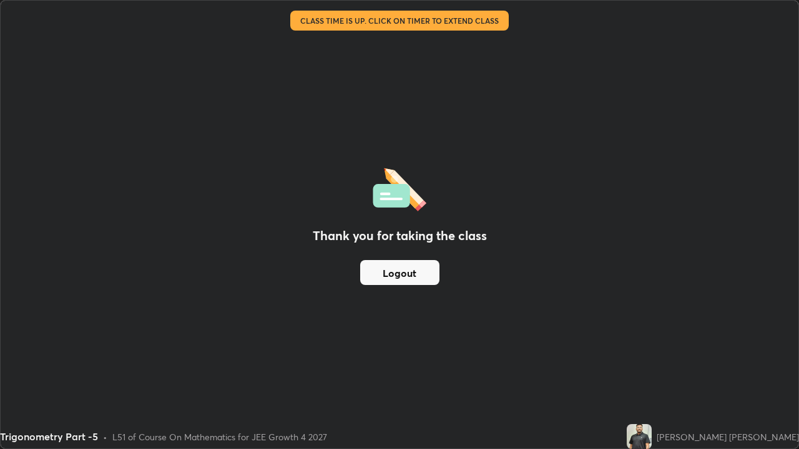
click at [468, 343] on div "Thank you for taking the class Logout" at bounding box center [400, 225] width 798 height 448
click at [416, 269] on button "Logout" at bounding box center [399, 272] width 79 height 25
click at [413, 270] on button "Logout" at bounding box center [399, 272] width 79 height 25
